Goal: Task Accomplishment & Management: Use online tool/utility

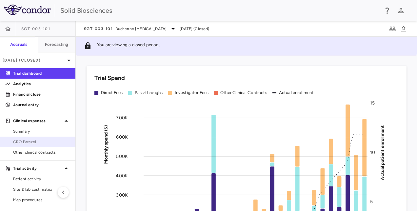
click at [29, 143] on span "CRO Parexel" at bounding box center [41, 142] width 57 height 6
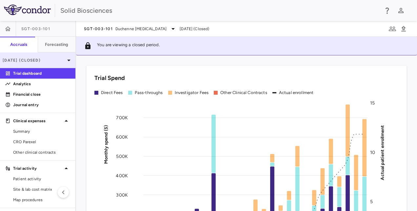
click at [45, 60] on p "[DATE] (Closed)" at bounding box center [34, 60] width 62 height 6
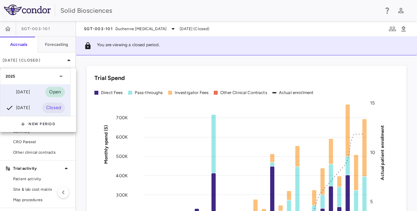
click at [30, 92] on div "[DATE]" at bounding box center [18, 92] width 24 height 8
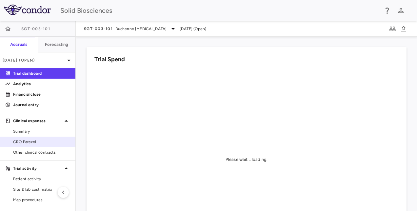
click at [24, 139] on span "CRO Parexel" at bounding box center [41, 142] width 57 height 6
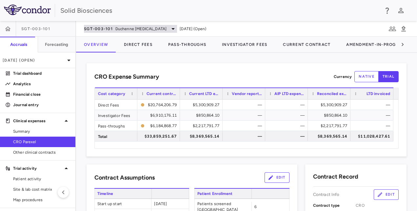
click at [117, 31] on span "Duchenne muscular dystrophy" at bounding box center [140, 29] width 51 height 6
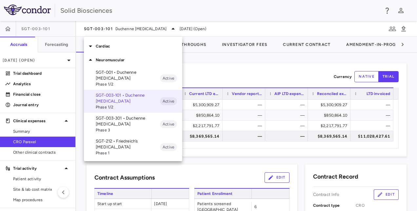
click at [116, 121] on p "SGT-003-301 • Duchenne muscular dystrophy" at bounding box center [128, 121] width 64 height 12
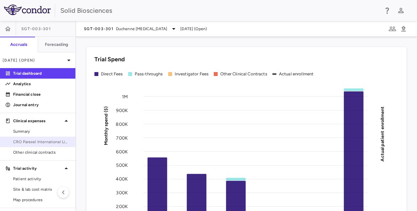
click at [33, 144] on span "CRO Parexel International Limited" at bounding box center [41, 142] width 57 height 6
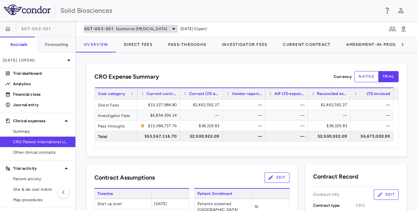
click at [117, 28] on span "Duchenne muscular dystrophy" at bounding box center [141, 29] width 51 height 6
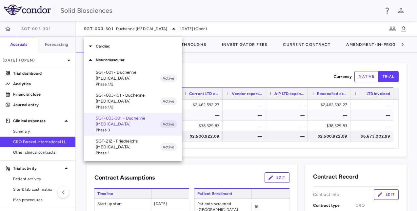
click at [111, 139] on p "SGT-212 • Friedreich’s ataxia" at bounding box center [128, 144] width 64 height 12
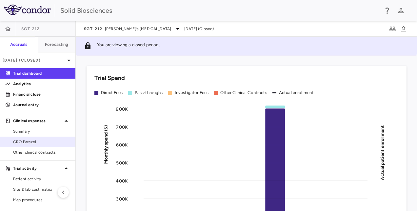
click at [35, 142] on span "CRO Parexel" at bounding box center [41, 142] width 57 height 6
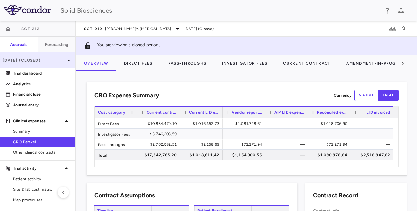
click at [36, 59] on p "Jun 2025 (Closed)" at bounding box center [34, 60] width 62 height 6
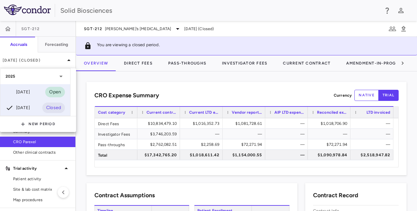
click at [29, 89] on div "Sep 2025" at bounding box center [18, 92] width 24 height 8
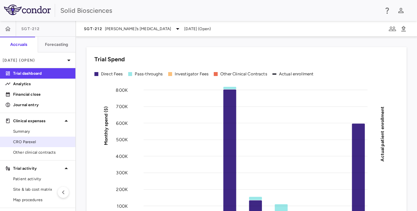
click at [32, 140] on span "CRO Parexel" at bounding box center [41, 142] width 57 height 6
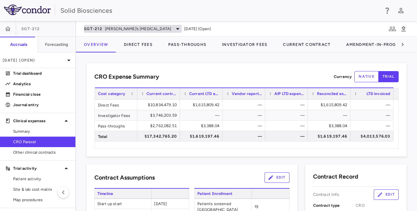
click at [111, 25] on div "SGT-212 Friedreich’s ataxia" at bounding box center [133, 29] width 98 height 8
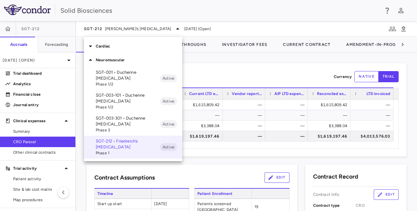
click at [215, 58] on div at bounding box center [208, 105] width 417 height 211
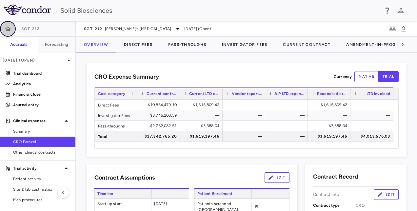
click at [9, 28] on icon "button" at bounding box center [8, 29] width 7 height 7
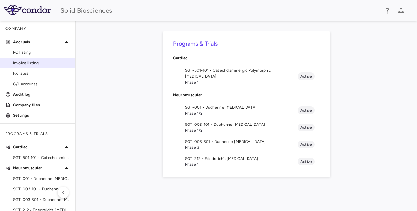
click at [30, 61] on span "Invoice listing" at bounding box center [41, 63] width 57 height 6
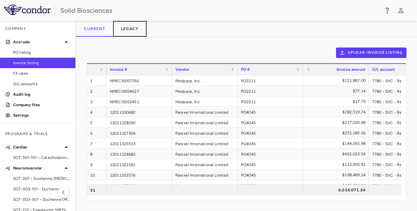
click at [125, 29] on button "Legacy" at bounding box center [130, 29] width 34 height 16
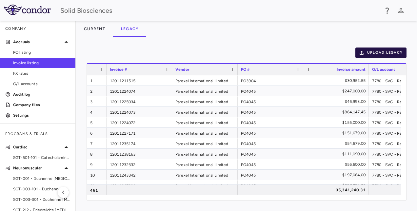
click at [385, 50] on button "Upload legacy" at bounding box center [381, 53] width 51 height 10
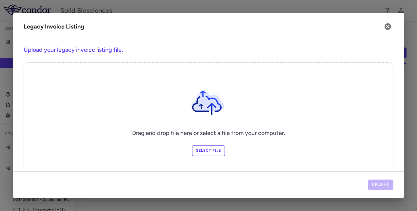
click at [216, 82] on icon at bounding box center [208, 101] width 39 height 40
click at [211, 149] on label "Select file" at bounding box center [208, 151] width 33 height 10
click at [0, 0] on input "Select file" at bounding box center [0, 0] width 0 height 0
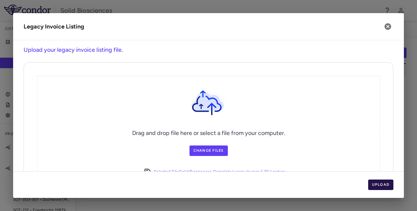
click at [382, 186] on button "Upload" at bounding box center [381, 185] width 26 height 10
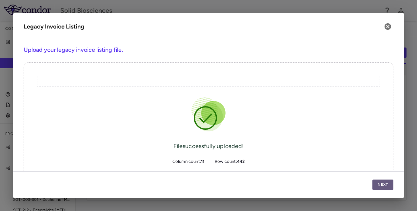
click at [382, 186] on button "Next" at bounding box center [383, 185] width 21 height 10
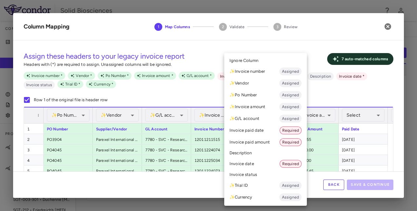
click at [256, 163] on li "Invoice date Required" at bounding box center [265, 164] width 83 height 12
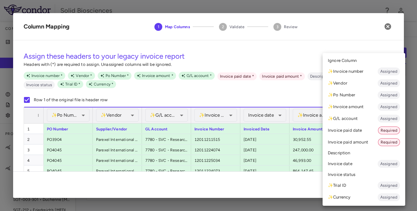
click at [350, 131] on li "Invoice paid date Required" at bounding box center [364, 131] width 83 height 12
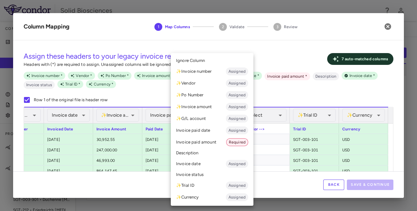
click at [201, 141] on li "Invoice paid amount Required" at bounding box center [212, 142] width 83 height 12
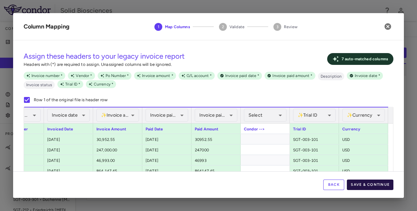
click at [364, 185] on button "Save & Continue" at bounding box center [370, 185] width 47 height 10
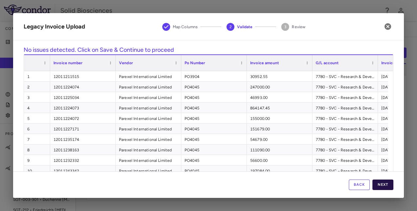
click at [383, 182] on button "Next" at bounding box center [383, 185] width 21 height 10
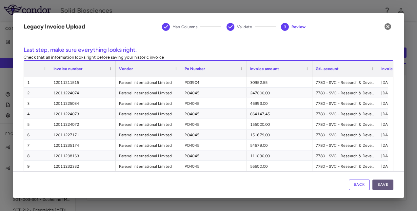
click at [387, 185] on button "Save" at bounding box center [383, 185] width 21 height 10
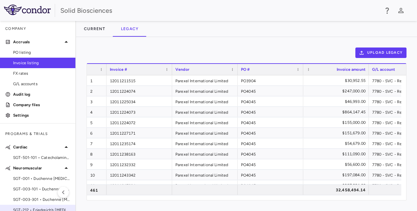
click at [31, 209] on span "SGT-212 • Friedreich’s ataxia" at bounding box center [41, 210] width 57 height 6
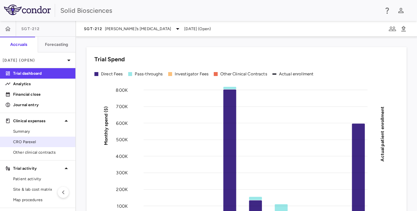
click at [23, 140] on span "CRO Parexel" at bounding box center [41, 142] width 57 height 6
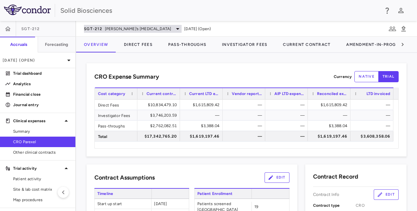
click at [125, 27] on span "Friedreich’s ataxia" at bounding box center [138, 29] width 67 height 6
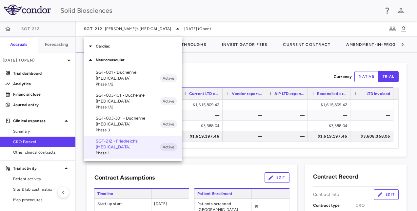
click at [112, 94] on p "SGT-003-101 • Duchenne muscular dystrophy" at bounding box center [128, 98] width 64 height 12
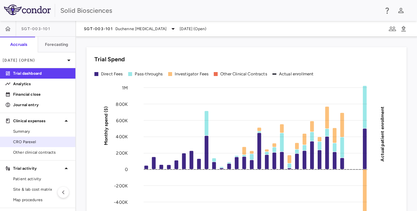
click at [33, 140] on span "CRO Parexel" at bounding box center [41, 142] width 57 height 6
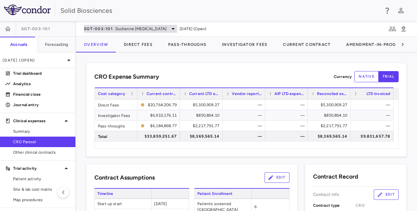
click at [115, 30] on span "Duchenne muscular dystrophy" at bounding box center [140, 29] width 51 height 6
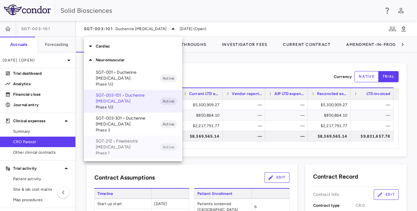
click at [118, 144] on p "SGT-212 • Friedreich’s ataxia" at bounding box center [128, 144] width 64 height 12
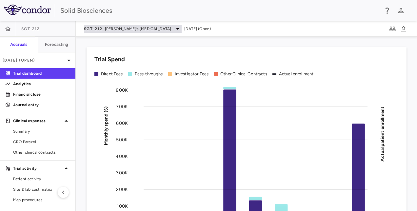
click at [113, 31] on span "Friedreich’s ataxia" at bounding box center [138, 29] width 67 height 6
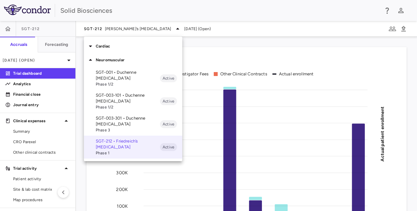
click at [101, 49] on div "Cardiac" at bounding box center [133, 46] width 98 height 14
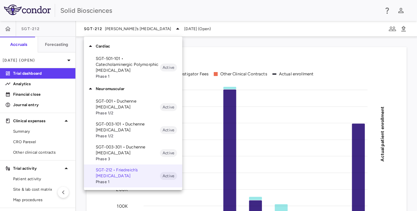
click at [117, 68] on p "SGT-501-101 • Catecholaminergic Polymorphic Ventricular Tachycardia" at bounding box center [128, 65] width 64 height 18
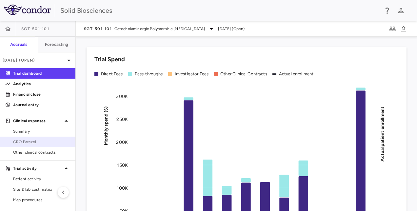
click at [29, 142] on span "CRO Parexel" at bounding box center [41, 142] width 57 height 6
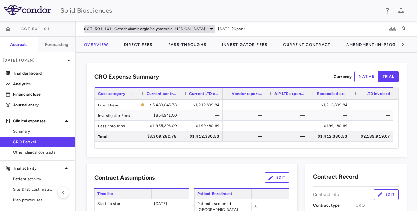
click at [106, 29] on span "SGT-501-101" at bounding box center [98, 28] width 28 height 5
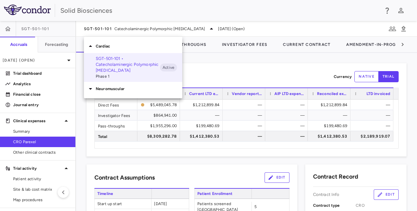
click at [110, 85] on div "Neuromuscular" at bounding box center [133, 89] width 98 height 14
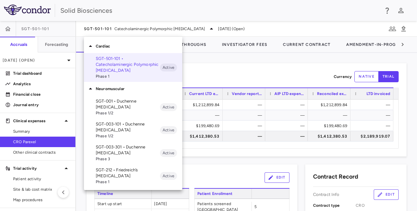
click at [122, 126] on p "SGT-003-101 • Duchenne muscular dystrophy" at bounding box center [128, 127] width 64 height 12
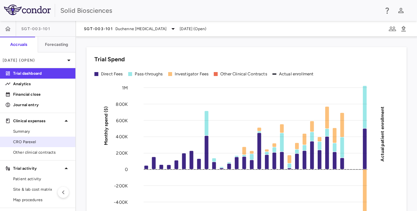
click at [35, 140] on span "CRO Parexel" at bounding box center [41, 142] width 57 height 6
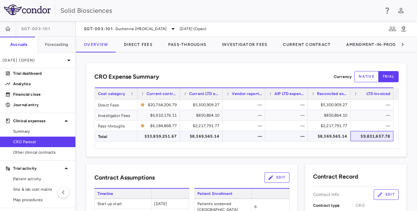
drag, startPoint x: 365, startPoint y: 135, endPoint x: 378, endPoint y: 139, distance: 12.7
click at [378, 139] on div "$9,831,657.78" at bounding box center [374, 136] width 34 height 10
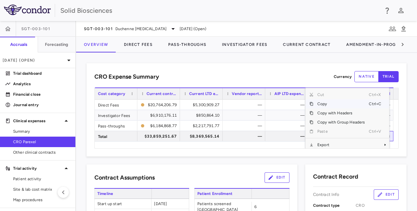
click at [323, 104] on span "Copy" at bounding box center [341, 103] width 55 height 9
